Goal: Task Accomplishment & Management: Complete application form

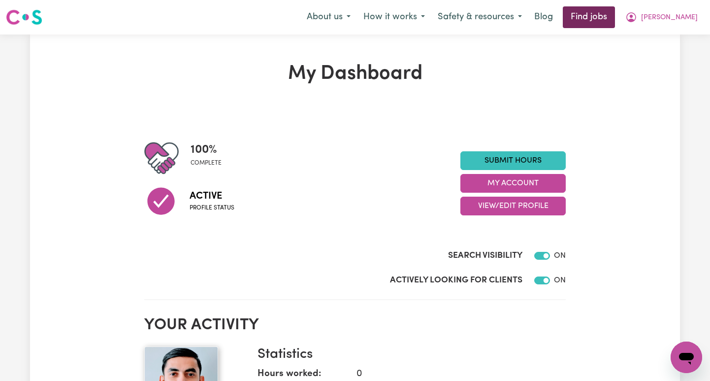
click at [615, 20] on link "Find jobs" at bounding box center [589, 17] width 52 height 22
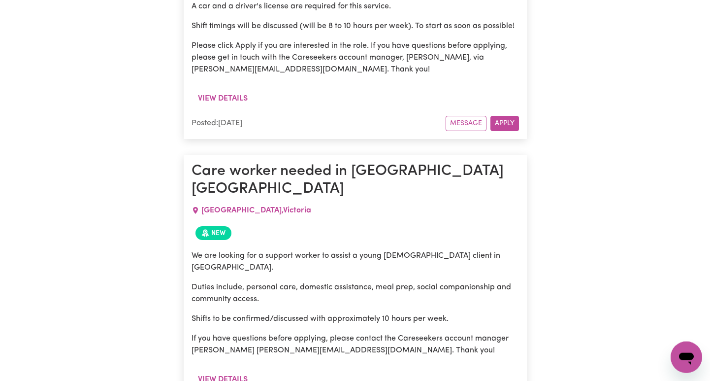
scroll to position [2405, 0]
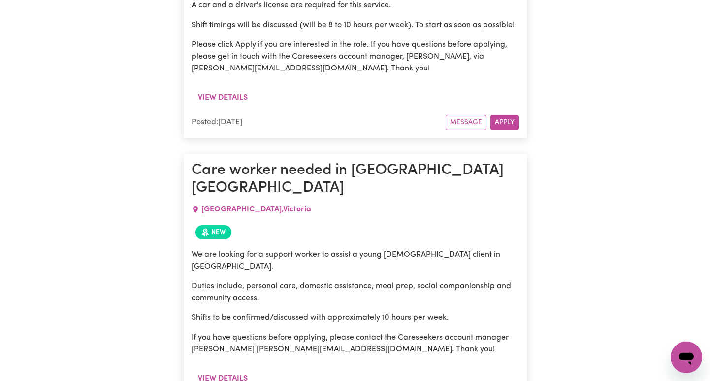
click at [219, 225] on span "New" at bounding box center [213, 232] width 36 height 14
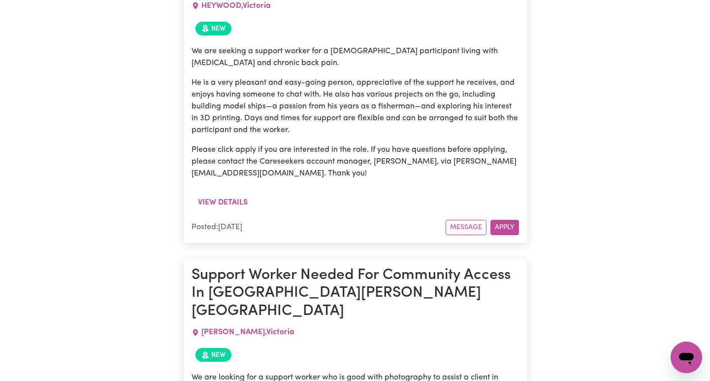
scroll to position [3928, 0]
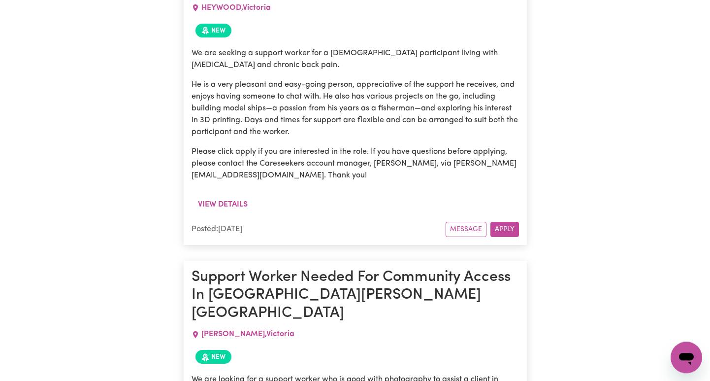
click at [193, 331] on icon at bounding box center [195, 334] width 5 height 7
drag, startPoint x: 262, startPoint y: 96, endPoint x: 201, endPoint y: 98, distance: 60.6
click at [201, 330] on span "[PERSON_NAME][GEOGRAPHIC_DATA]" at bounding box center [247, 334] width 93 height 8
copy span "[PERSON_NAME][GEOGRAPHIC_DATA]"
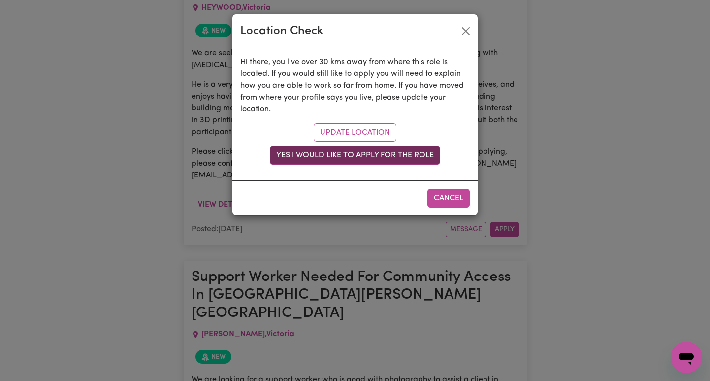
click at [385, 156] on button "Yes I would like to apply for the role" at bounding box center [355, 155] width 170 height 19
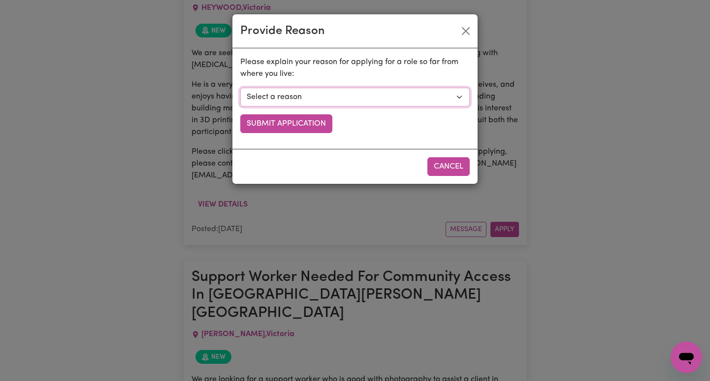
click at [240, 88] on select "Select a reason I currently travel to this area for work or other personal reas…" at bounding box center [354, 97] width 229 height 19
select select "I am open to longer shifts that make the travel worthwhile"
click option "I am willing to travel over 30kms for long shifts" at bounding box center [0, 0] width 0 height 0
click at [305, 125] on button "Submit Application" at bounding box center [286, 123] width 92 height 19
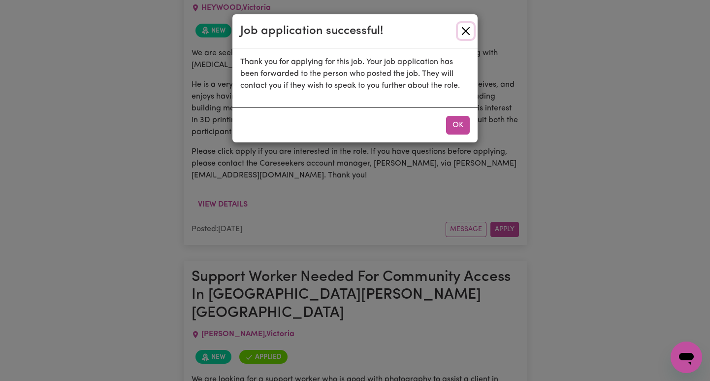
click at [465, 31] on button "Close" at bounding box center [466, 31] width 16 height 16
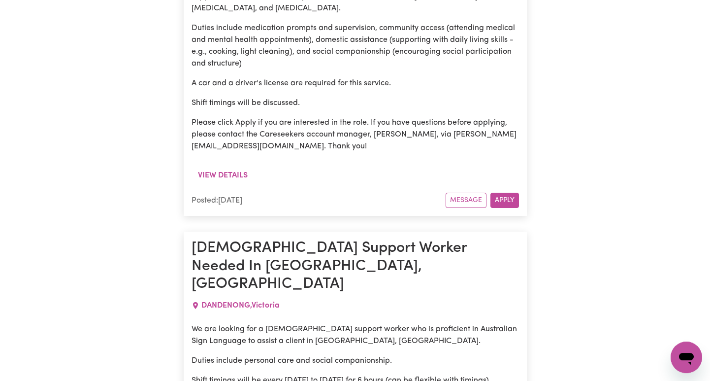
scroll to position [5914, 0]
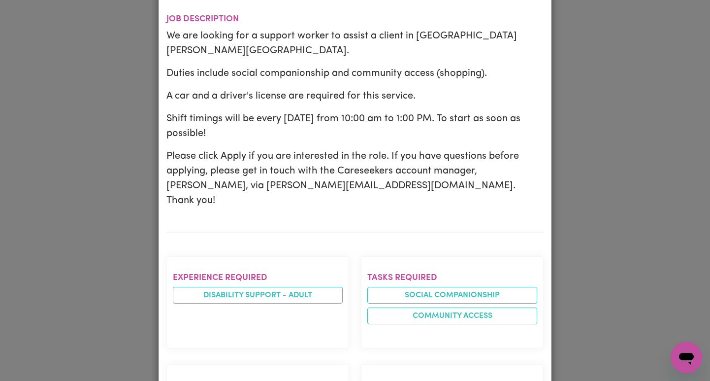
scroll to position [0, 0]
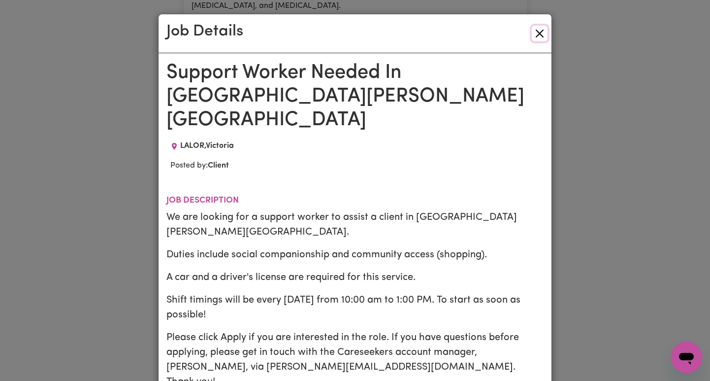
click at [545, 36] on button "Close" at bounding box center [540, 34] width 16 height 16
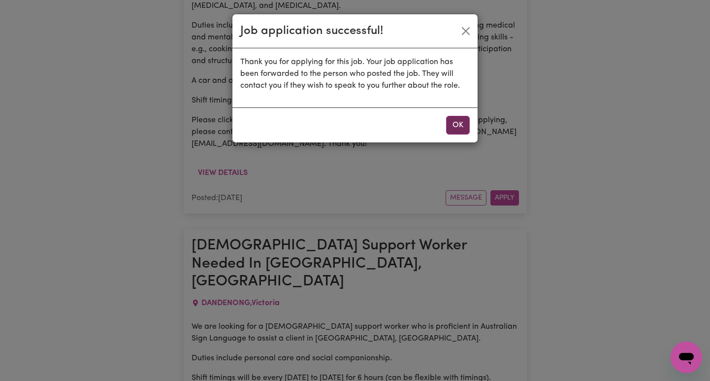
click at [459, 127] on button "OK" at bounding box center [458, 125] width 24 height 19
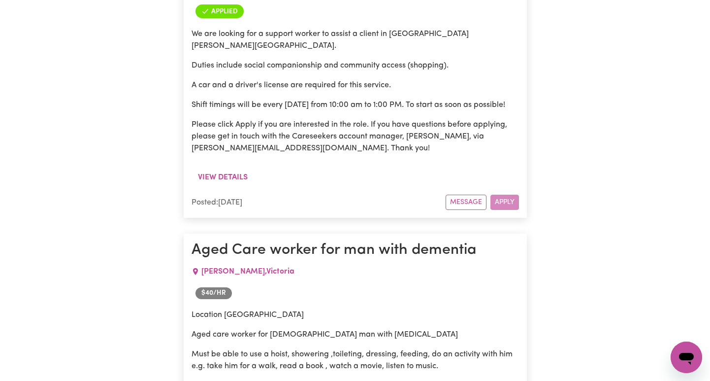
scroll to position [6506, 0]
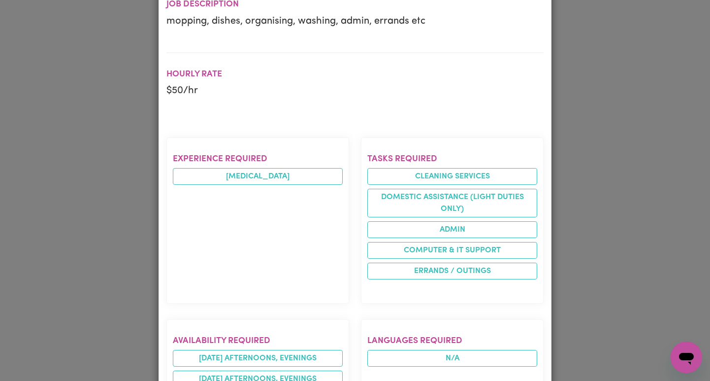
scroll to position [0, 0]
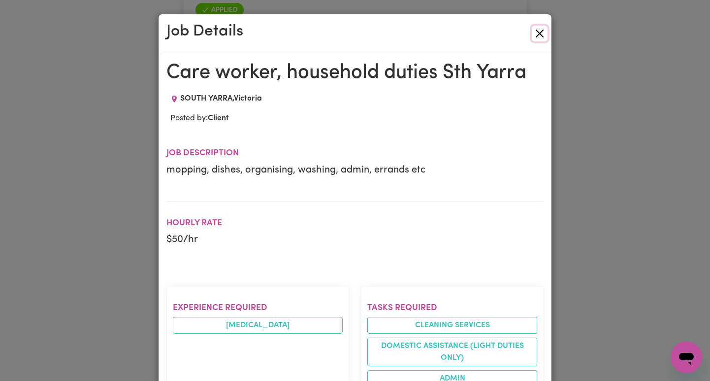
click at [540, 34] on button "Close" at bounding box center [540, 34] width 16 height 16
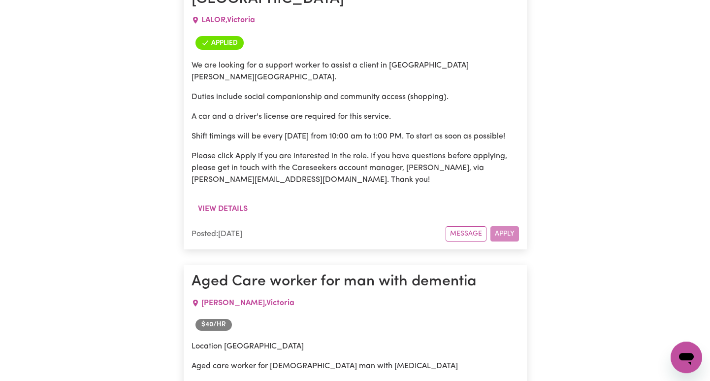
scroll to position [6473, 0]
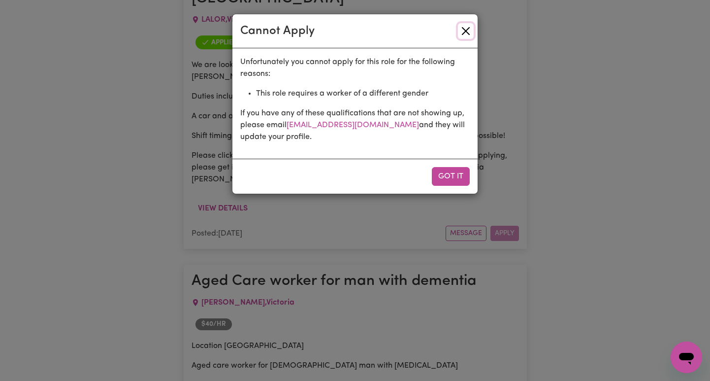
click at [466, 32] on button "Close" at bounding box center [466, 31] width 16 height 16
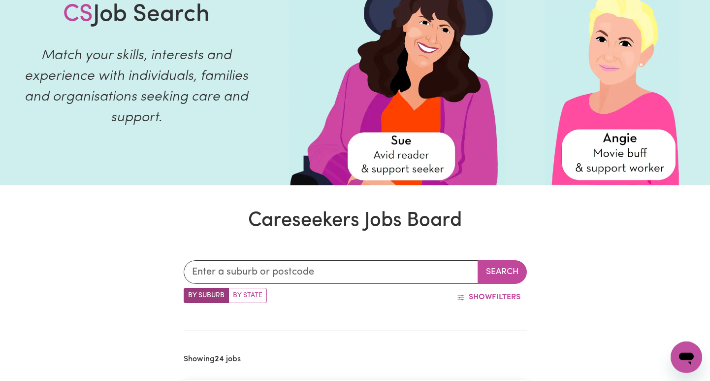
scroll to position [0, 0]
